Goal: Task Accomplishment & Management: Manage account settings

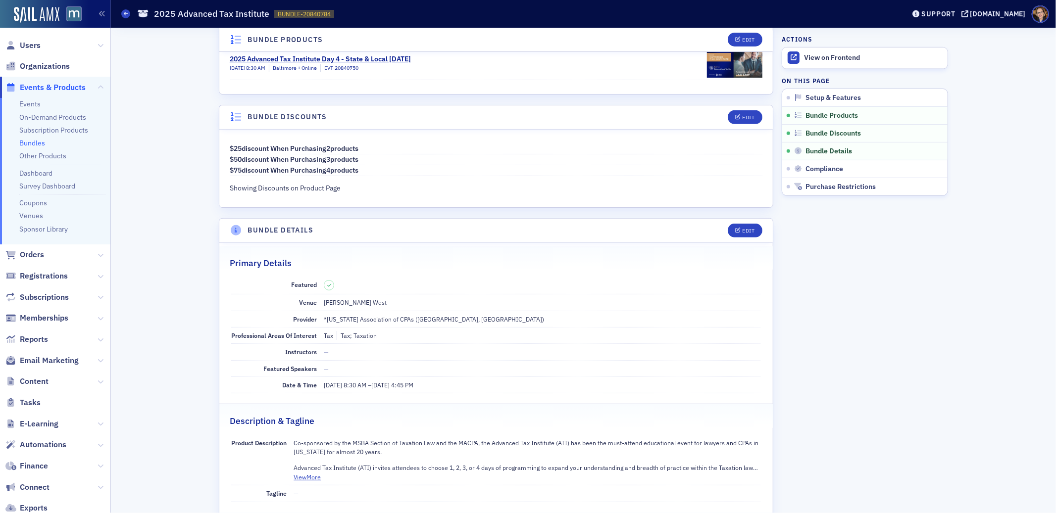
scroll to position [315, 0]
click at [743, 230] on div "Edit" at bounding box center [748, 231] width 12 height 5
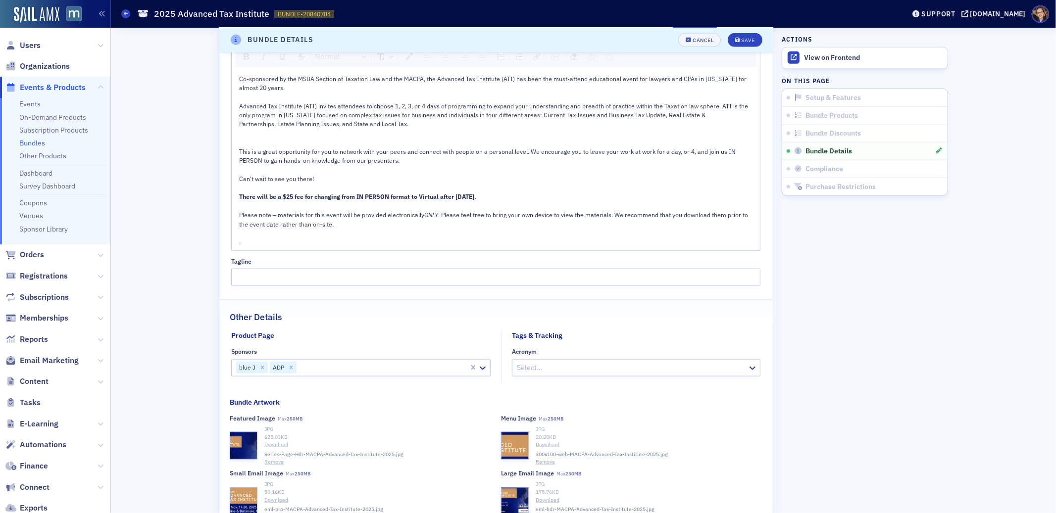
scroll to position [855, 0]
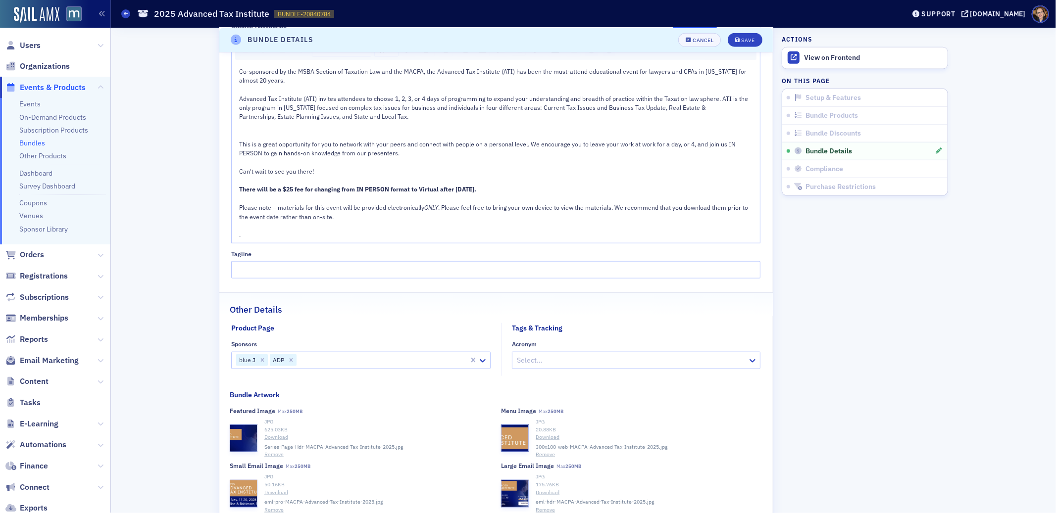
click at [321, 363] on div at bounding box center [382, 360] width 170 height 12
type input "right"
click at [260, 401] on span "Rightworks" at bounding box center [251, 401] width 35 height 10
type input "8"
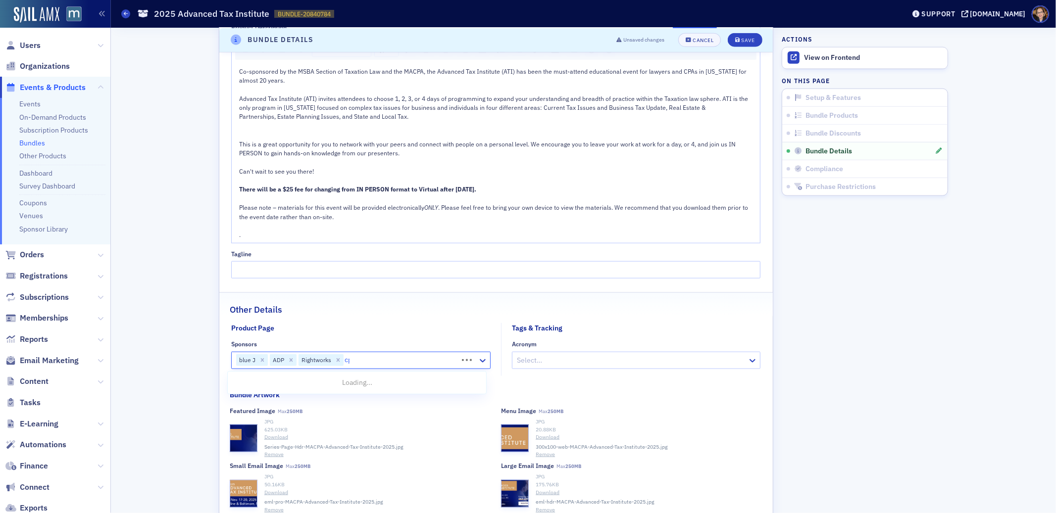
type input "cpa"
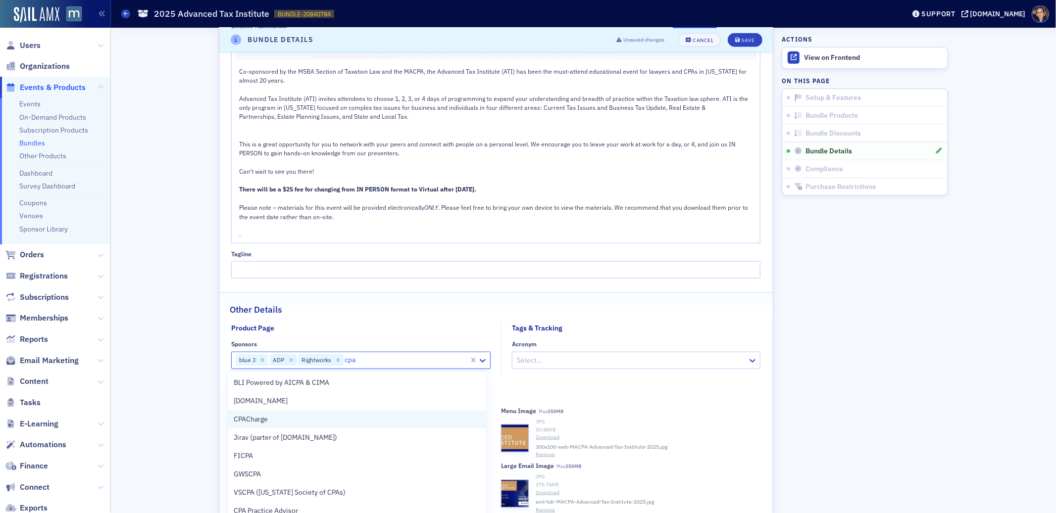
click at [250, 420] on span "CPACharge" at bounding box center [251, 419] width 34 height 10
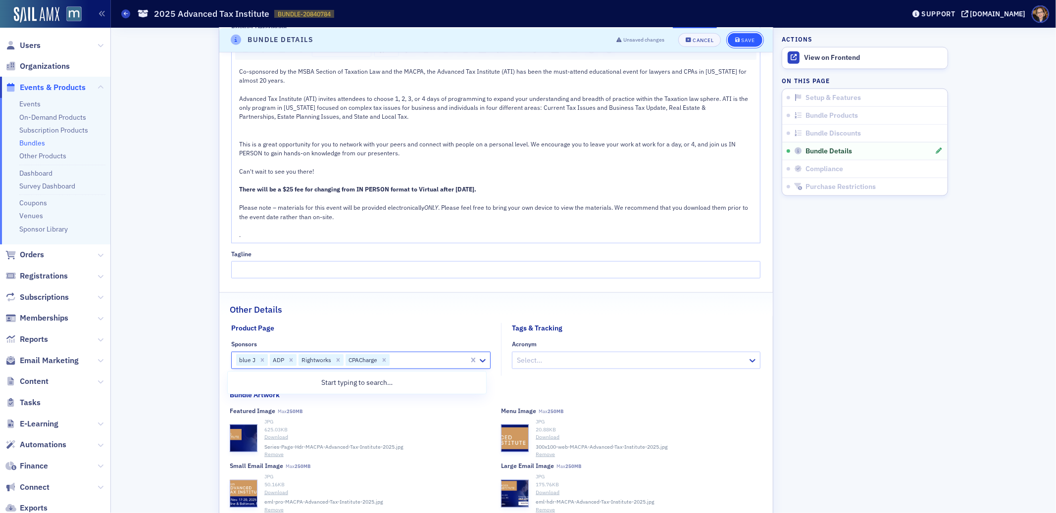
click at [747, 39] on div "Save" at bounding box center [747, 39] width 13 height 5
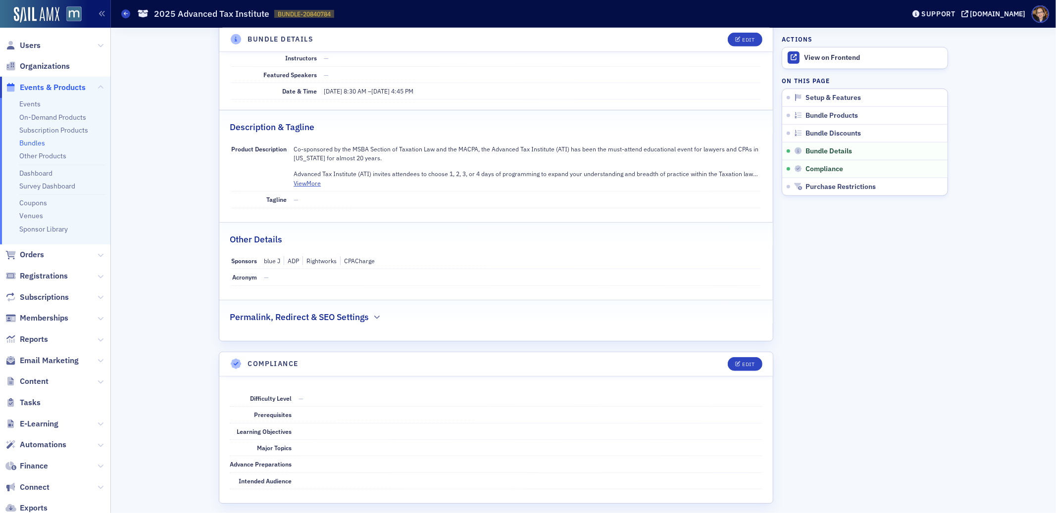
scroll to position [502, 0]
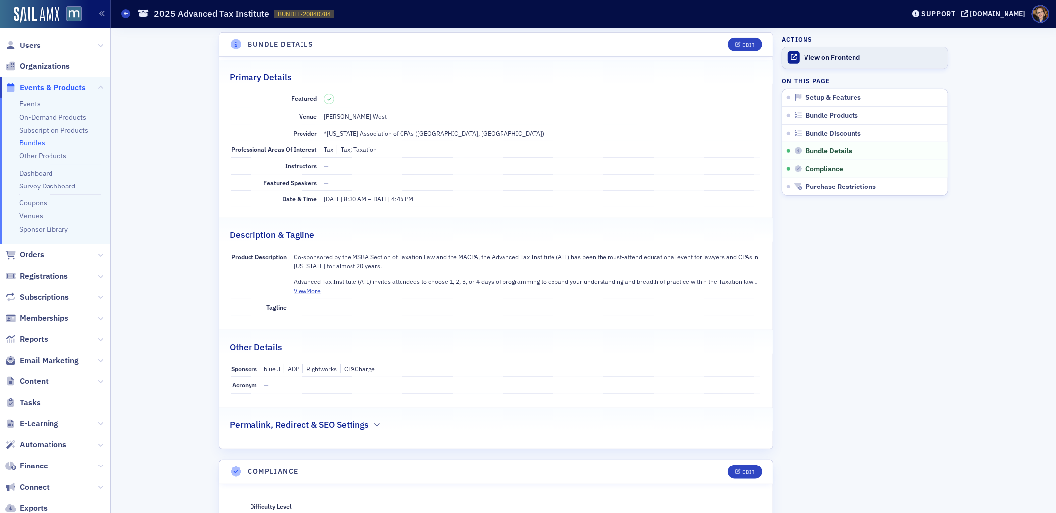
click at [811, 56] on div "View on Frontend" at bounding box center [873, 57] width 139 height 9
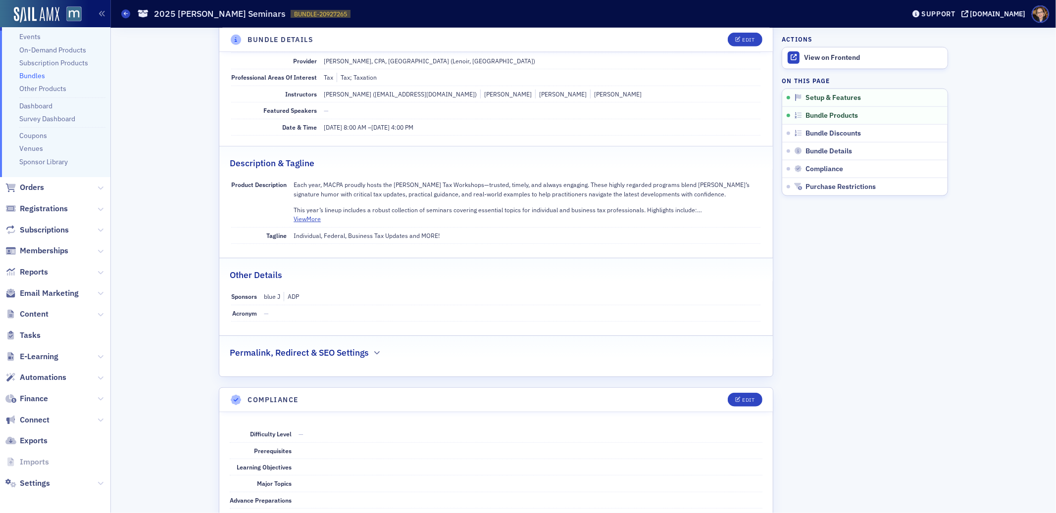
scroll to position [701, 0]
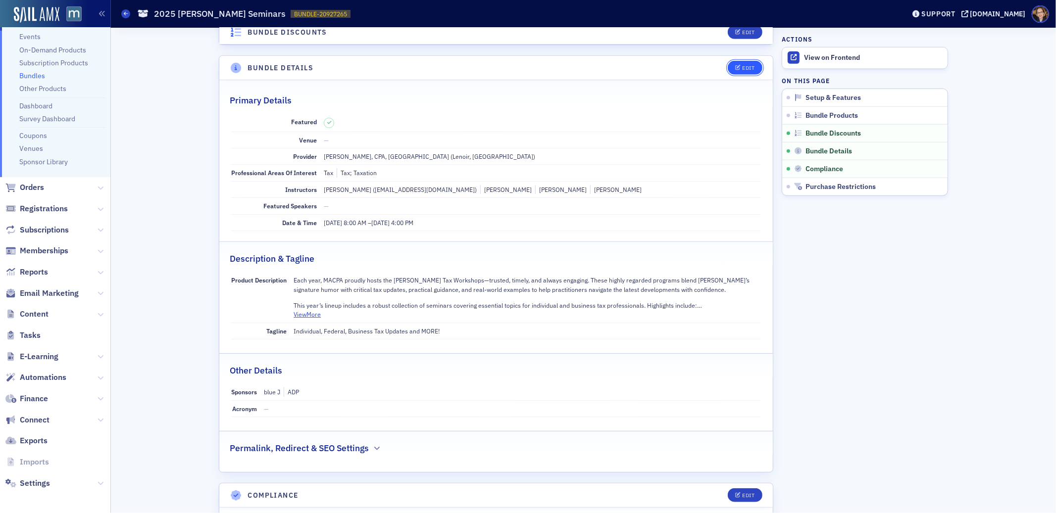
click at [744, 73] on button "Edit" at bounding box center [745, 68] width 34 height 14
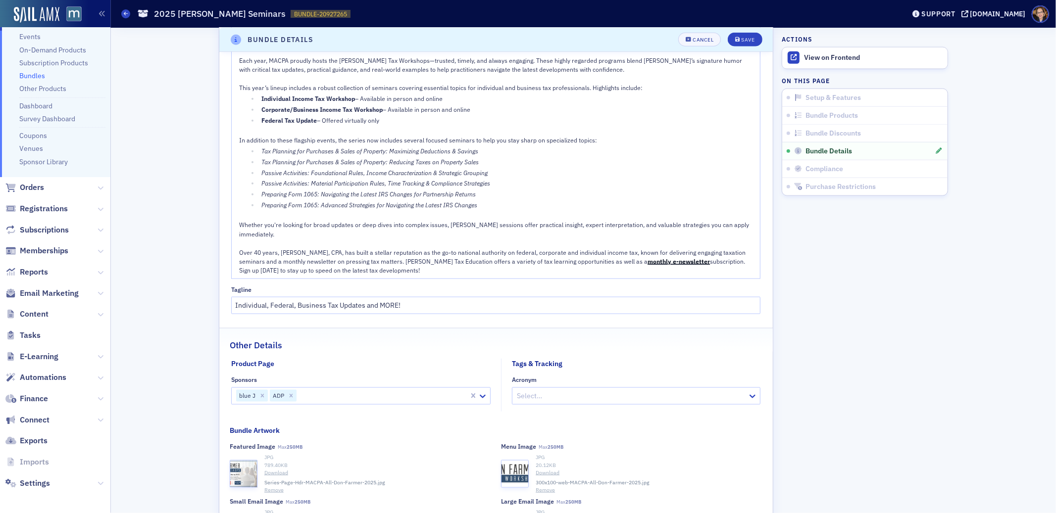
scroll to position [1119, 0]
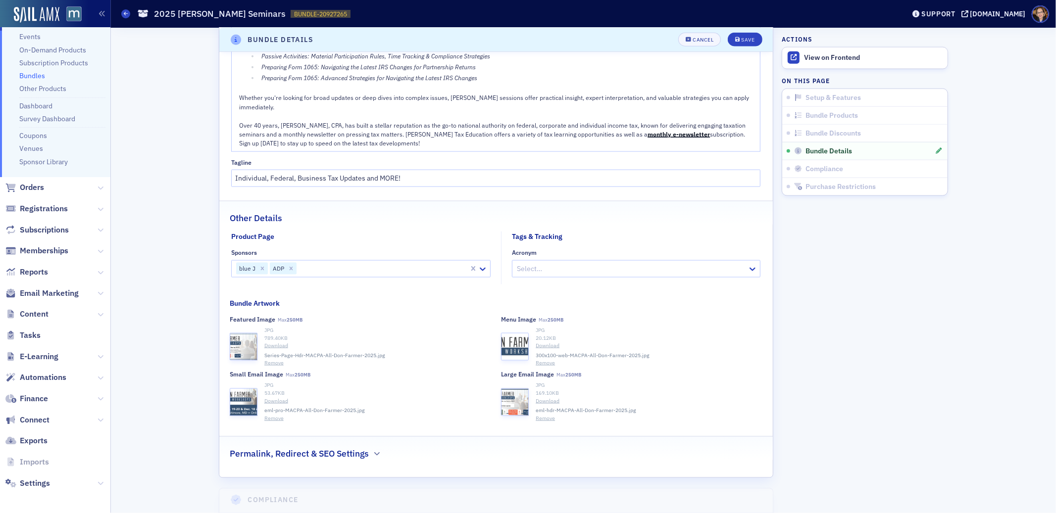
click at [342, 270] on div at bounding box center [382, 269] width 170 height 12
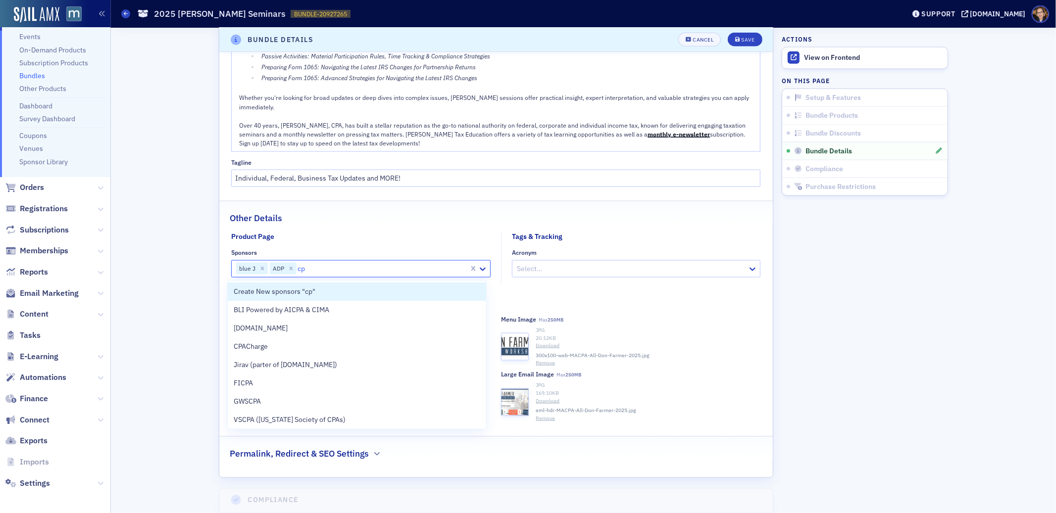
type input "cpa"
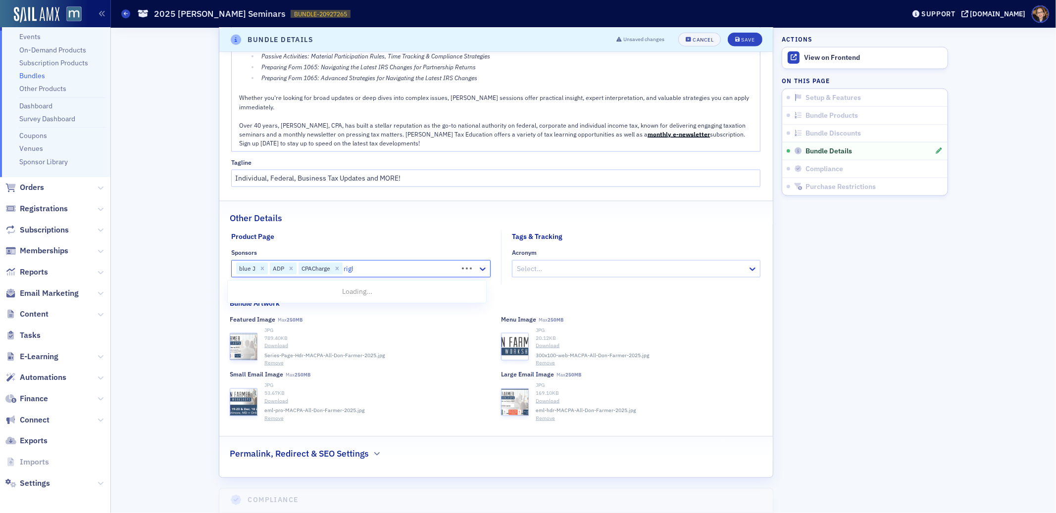
type input "right"
click at [275, 307] on div "Rightworks" at bounding box center [357, 310] width 246 height 10
click at [743, 41] on div "Save" at bounding box center [747, 39] width 13 height 5
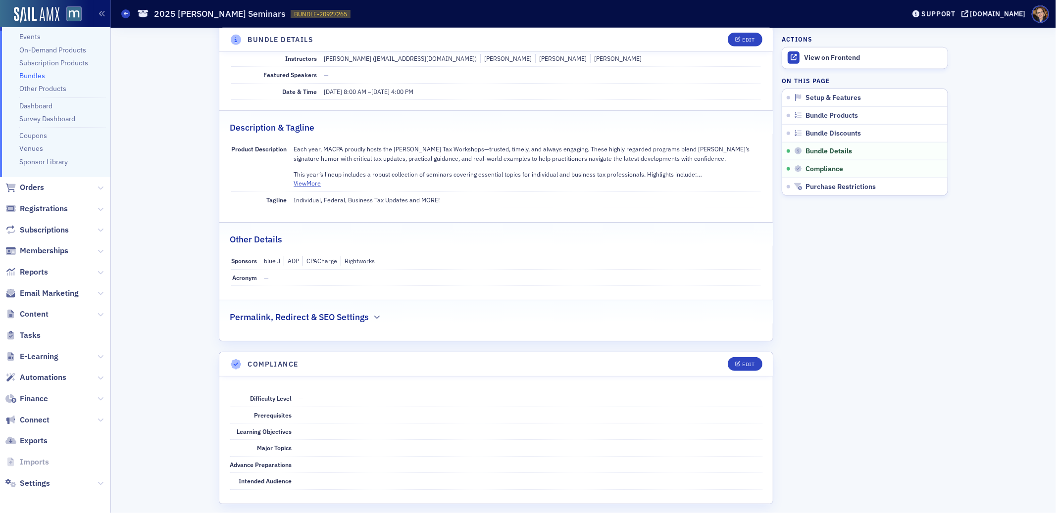
scroll to position [629, 0]
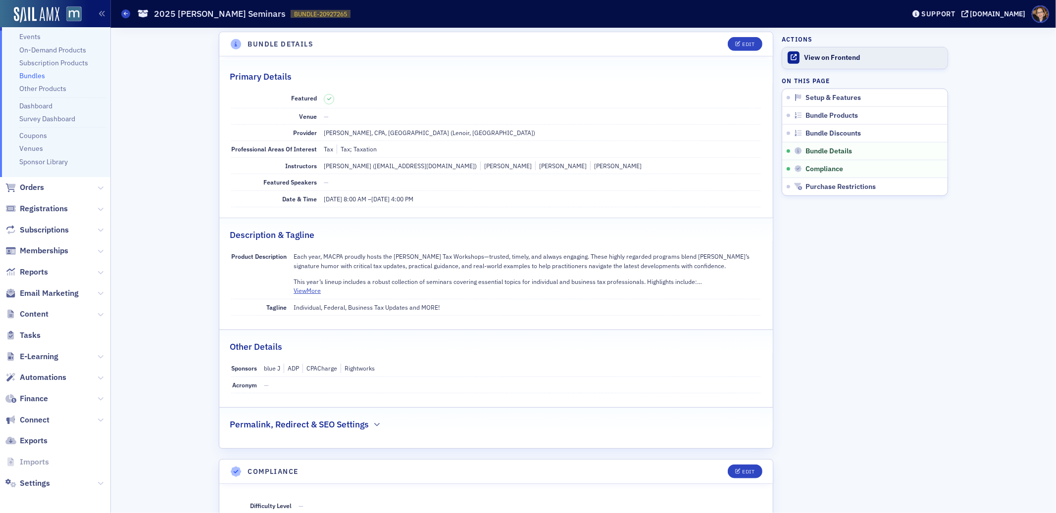
click at [839, 56] on div "View on Frontend" at bounding box center [873, 57] width 139 height 9
